Goal: Navigation & Orientation: Understand site structure

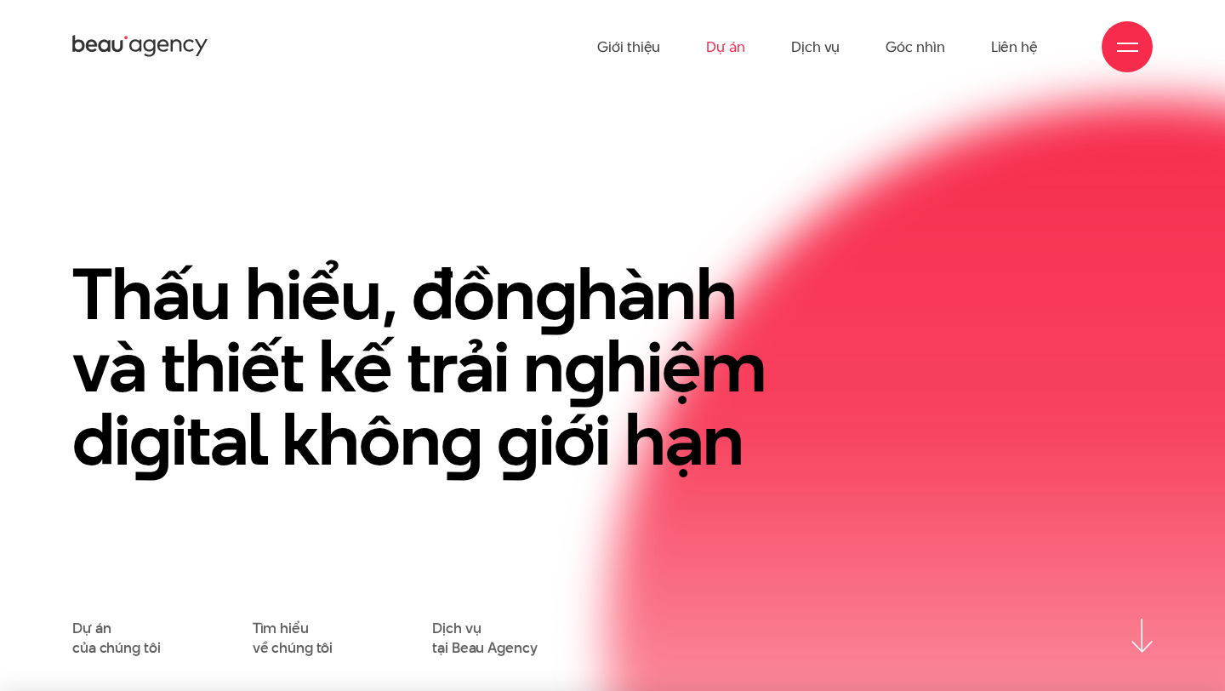
click at [725, 48] on link "Dự án" at bounding box center [725, 47] width 39 height 94
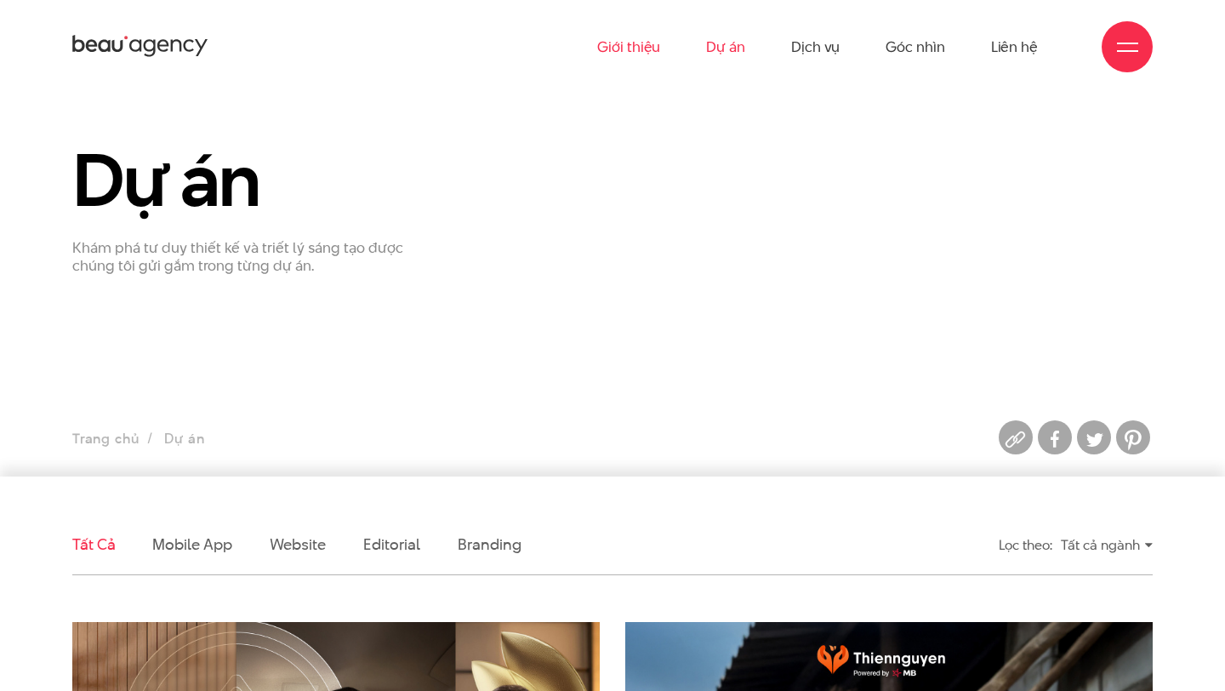
click at [626, 46] on link "Giới thiệu" at bounding box center [628, 47] width 63 height 94
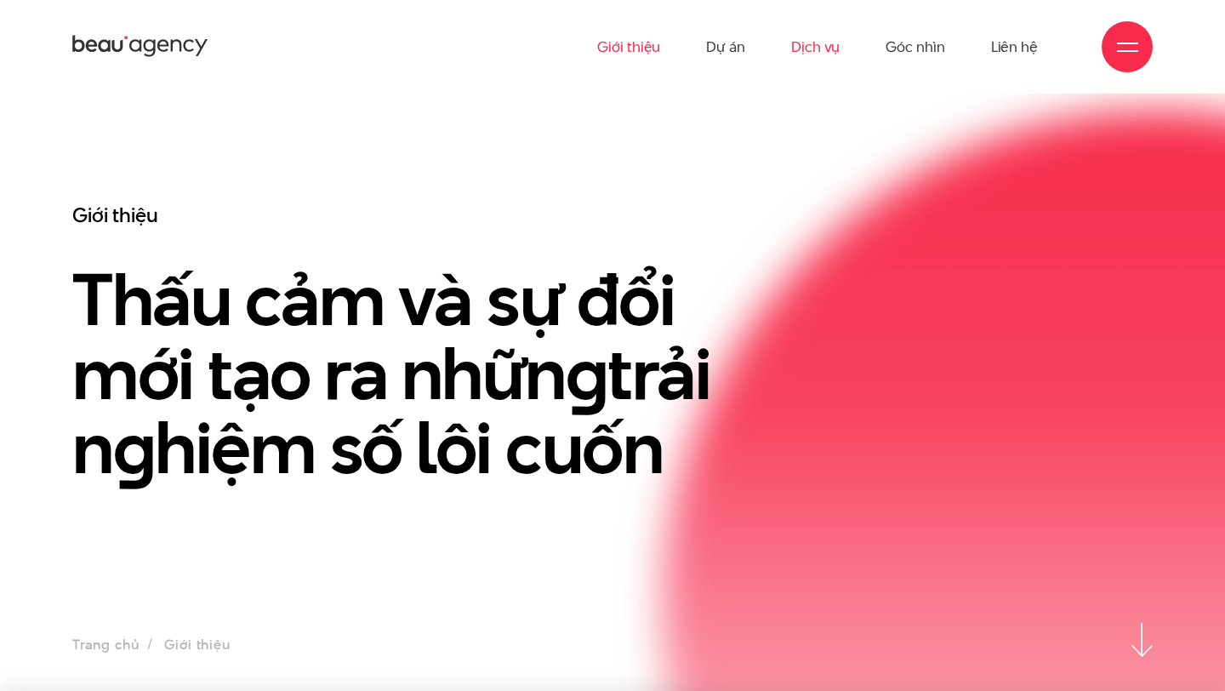
click at [822, 44] on link "Dịch vụ" at bounding box center [815, 47] width 48 height 94
